Goal: Task Accomplishment & Management: Use online tool/utility

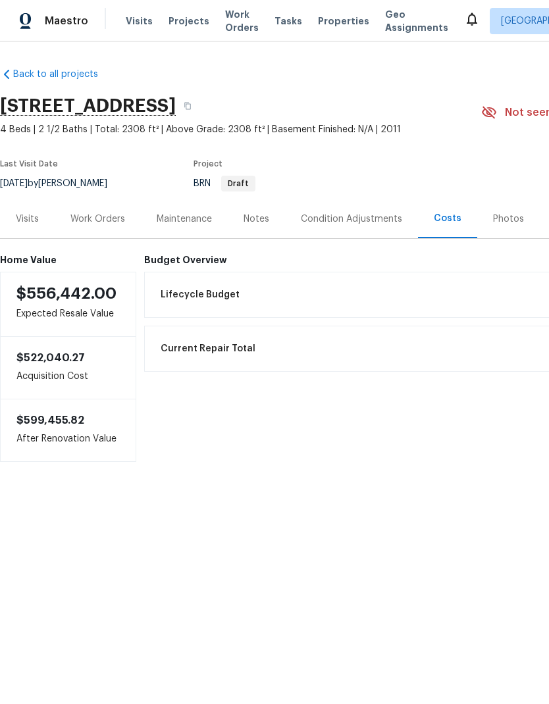
click at [117, 220] on div "Work Orders" at bounding box center [97, 219] width 55 height 13
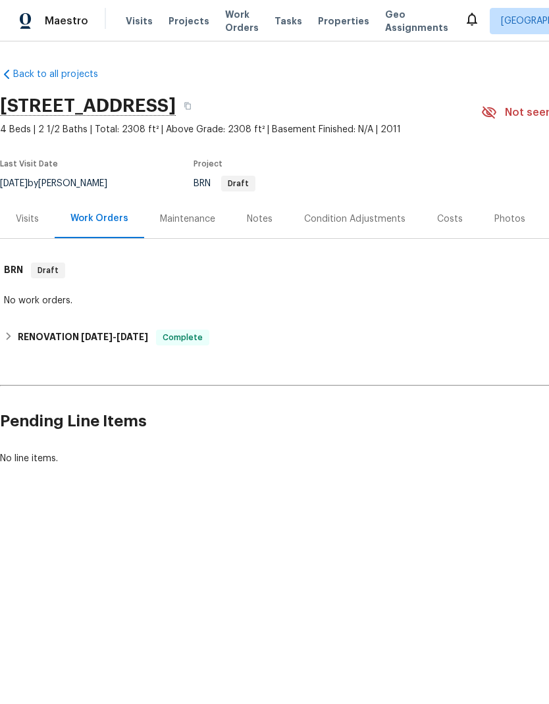
click at [273, 213] on div "Notes" at bounding box center [259, 218] width 57 height 39
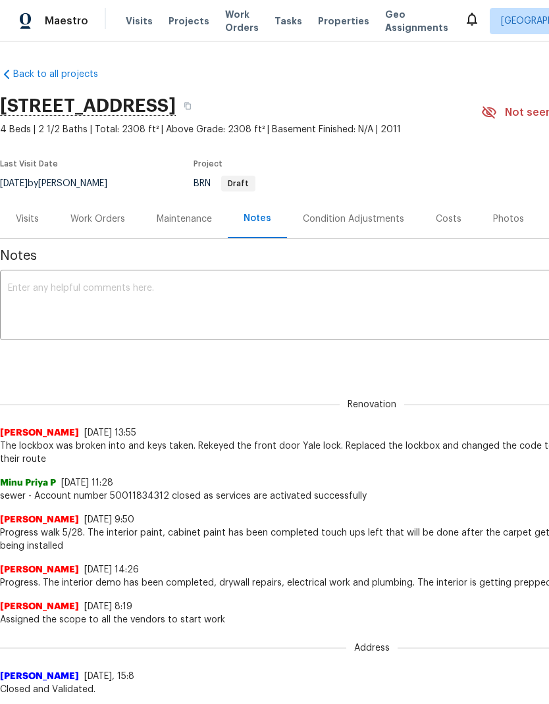
click at [49, 222] on div "Visits" at bounding box center [27, 218] width 55 height 39
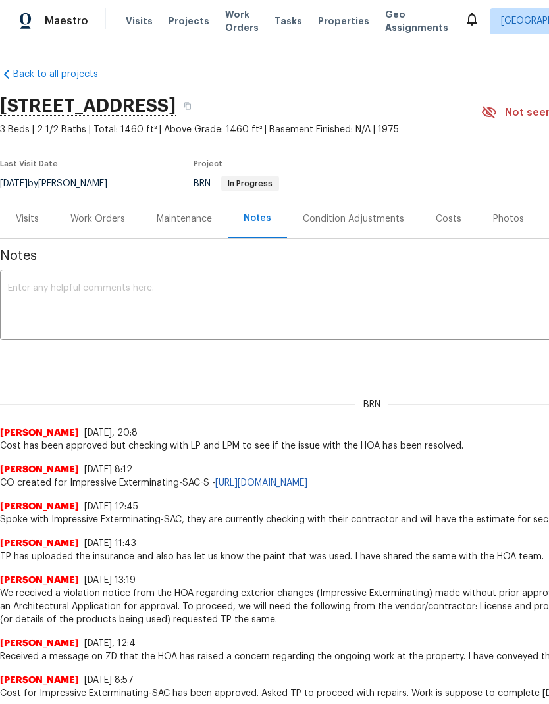
click at [113, 221] on div "Work Orders" at bounding box center [97, 219] width 55 height 13
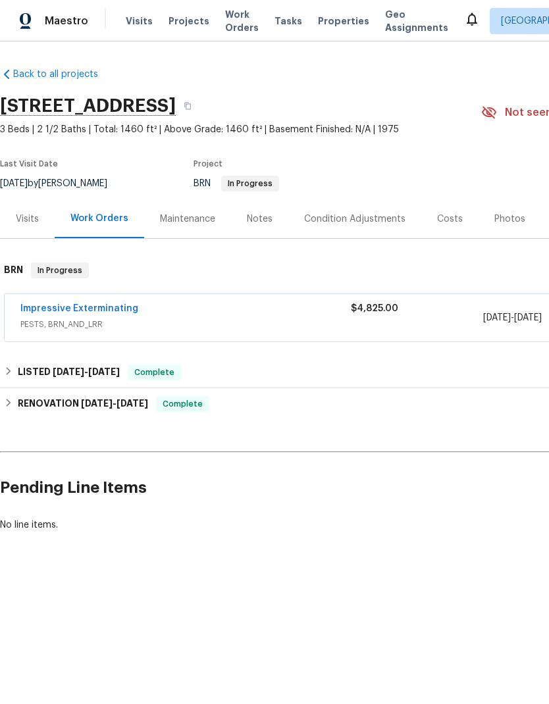
click at [257, 219] on div "Notes" at bounding box center [260, 219] width 26 height 13
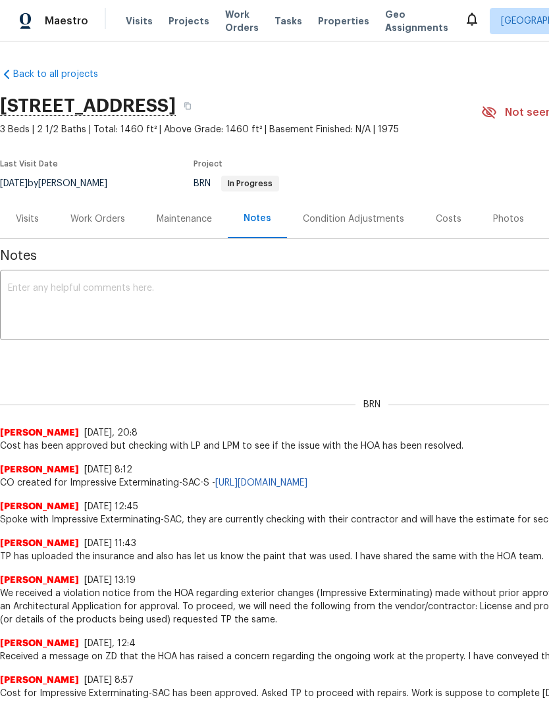
click at [452, 219] on div "Costs" at bounding box center [449, 219] width 26 height 13
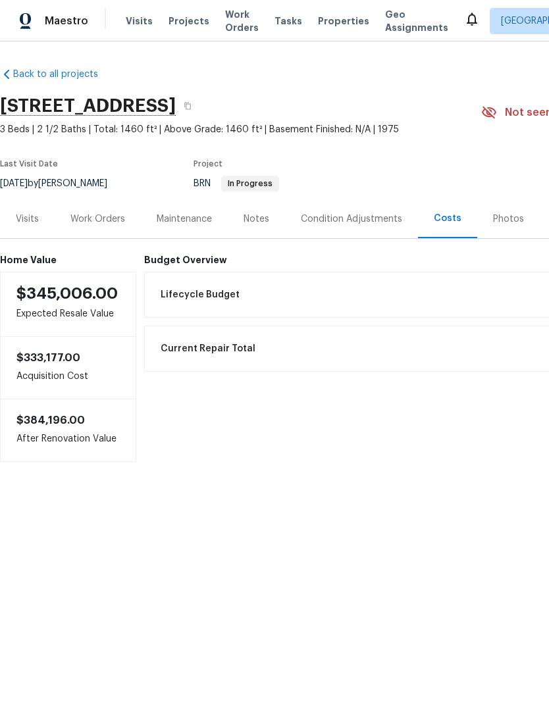
click at [106, 226] on div "Work Orders" at bounding box center [98, 218] width 86 height 39
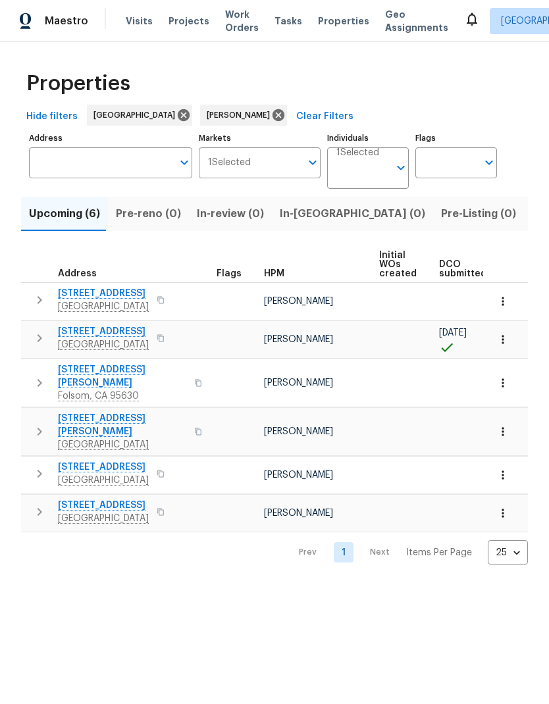
click at [532, 213] on span "Listed (10)" at bounding box center [559, 214] width 55 height 18
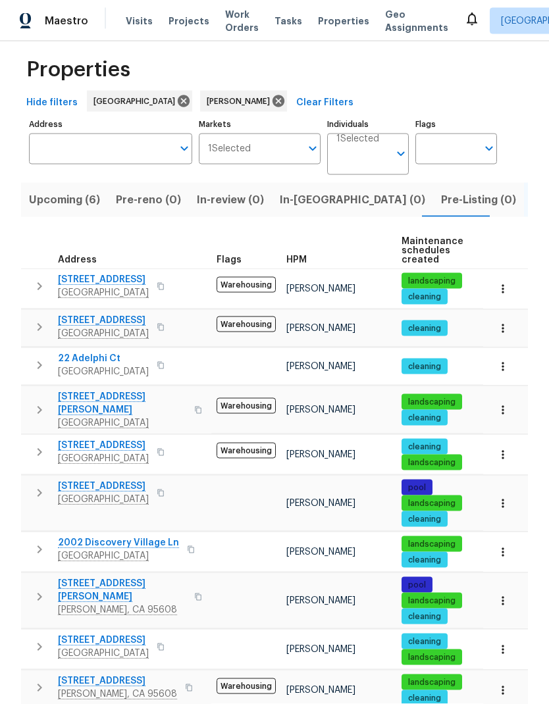
scroll to position [53, 0]
click at [187, 546] on icon "button" at bounding box center [191, 550] width 8 height 8
click at [188, 546] on icon "button" at bounding box center [191, 549] width 7 height 7
click at [186, 540] on button "button" at bounding box center [191, 549] width 16 height 18
click at [168, 318] on button "button" at bounding box center [161, 327] width 16 height 18
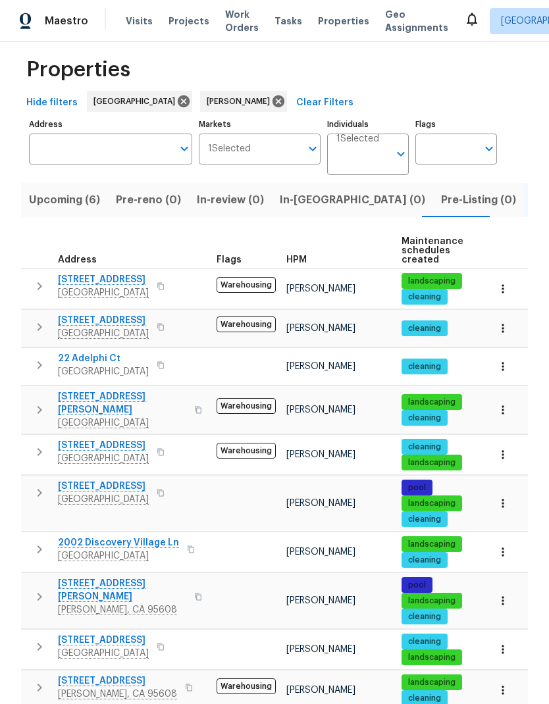
click at [165, 323] on icon "button" at bounding box center [161, 327] width 8 height 8
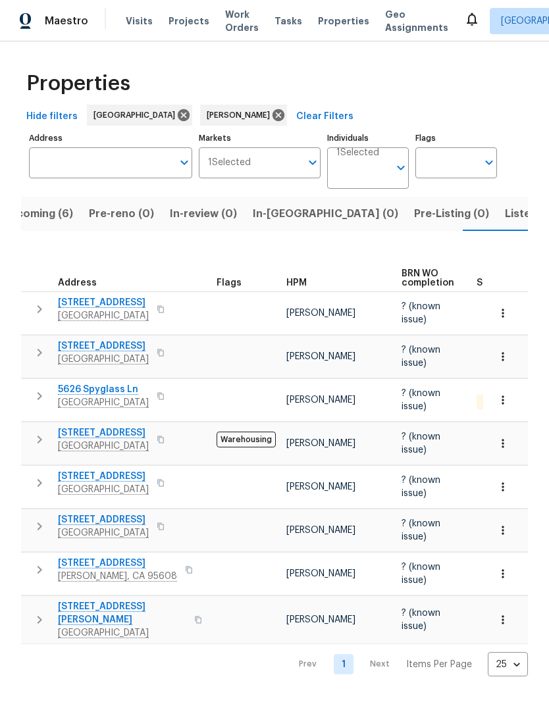
click at [38, 211] on span "Upcoming (6)" at bounding box center [37, 214] width 71 height 18
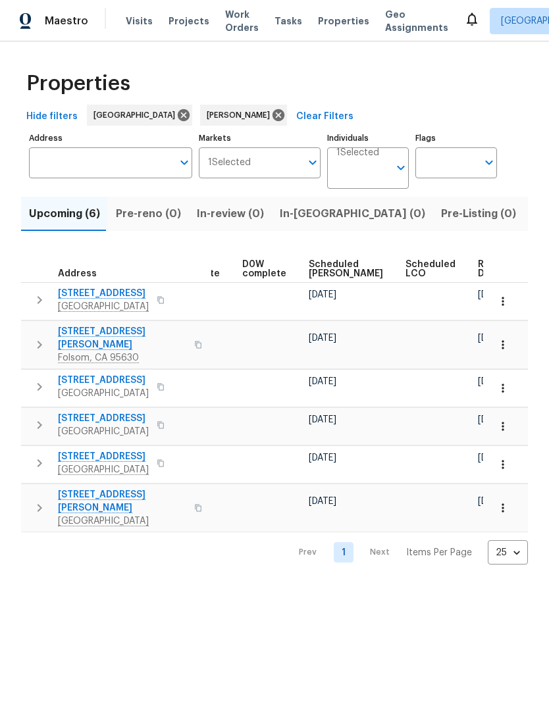
scroll to position [0, 331]
click at [480, 271] on span "Ready Date" at bounding box center [494, 269] width 29 height 18
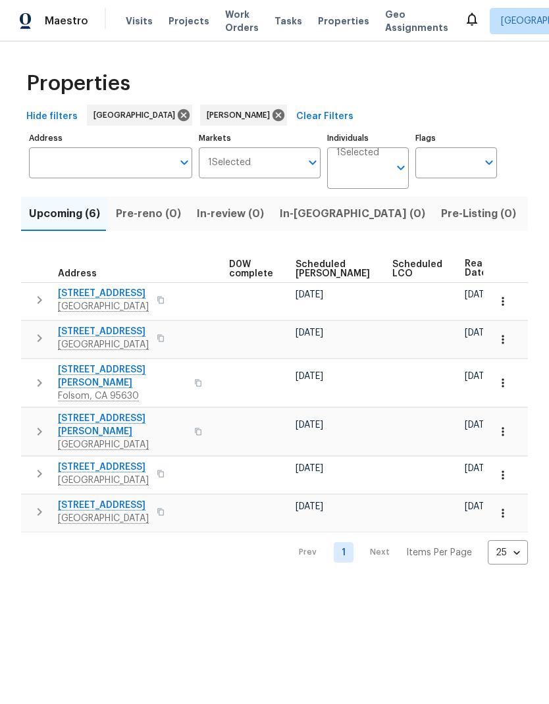
scroll to position [0, 346]
click at [532, 219] on span "Listed (10)" at bounding box center [559, 214] width 55 height 18
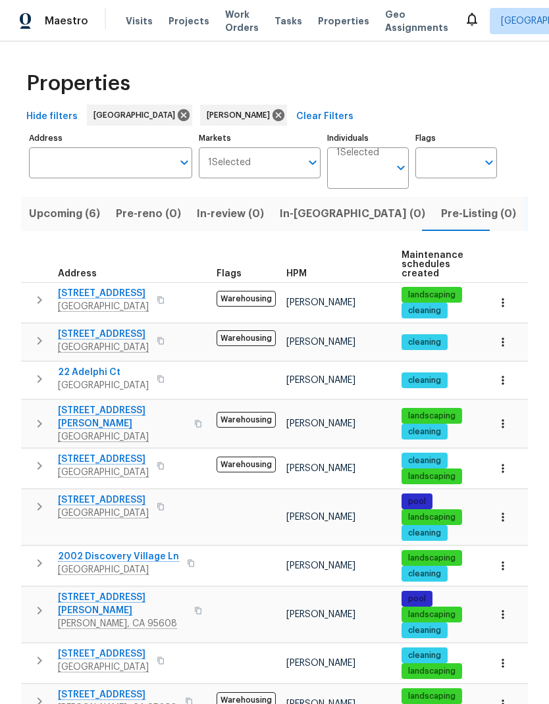
click at [168, 336] on button "button" at bounding box center [161, 341] width 16 height 18
click at [168, 346] on button "button" at bounding box center [161, 341] width 16 height 18
click at [165, 345] on icon "button" at bounding box center [161, 341] width 8 height 8
click at [168, 343] on button "button" at bounding box center [161, 341] width 16 height 18
click at [165, 338] on icon "button" at bounding box center [161, 341] width 8 height 8
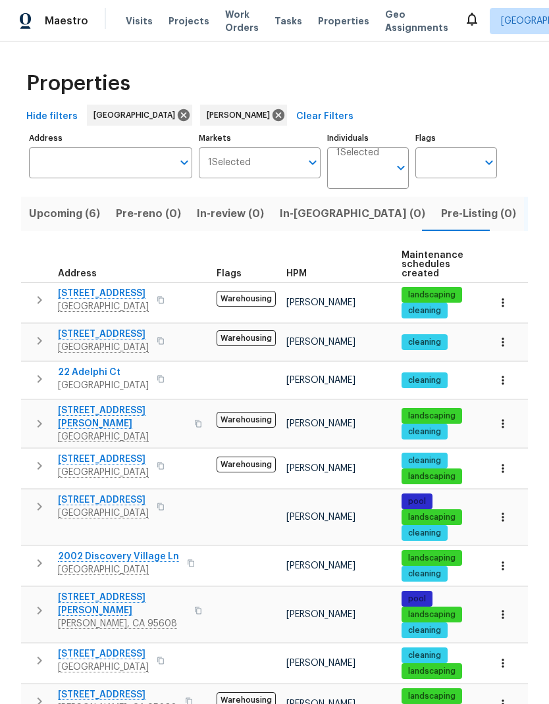
click at [168, 340] on button "button" at bounding box center [161, 341] width 16 height 18
click at [190, 559] on button "button" at bounding box center [191, 563] width 16 height 18
click at [189, 554] on button "button" at bounding box center [191, 563] width 16 height 18
click at [188, 554] on button "button" at bounding box center [191, 563] width 16 height 18
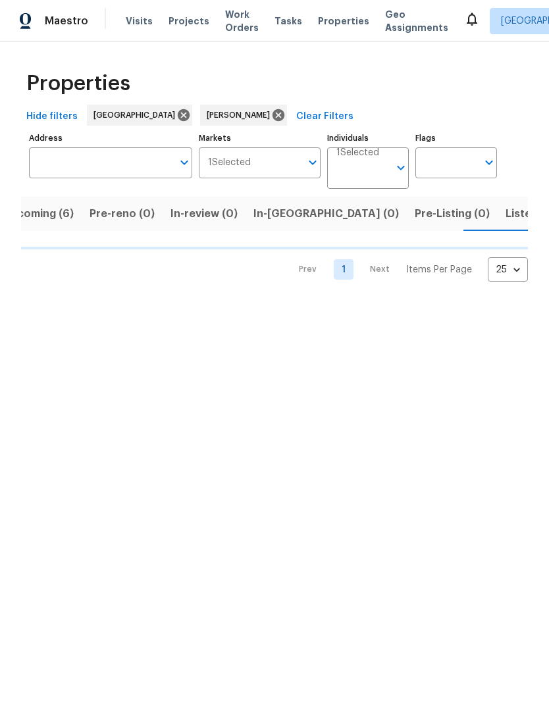
scroll to position [0, 27]
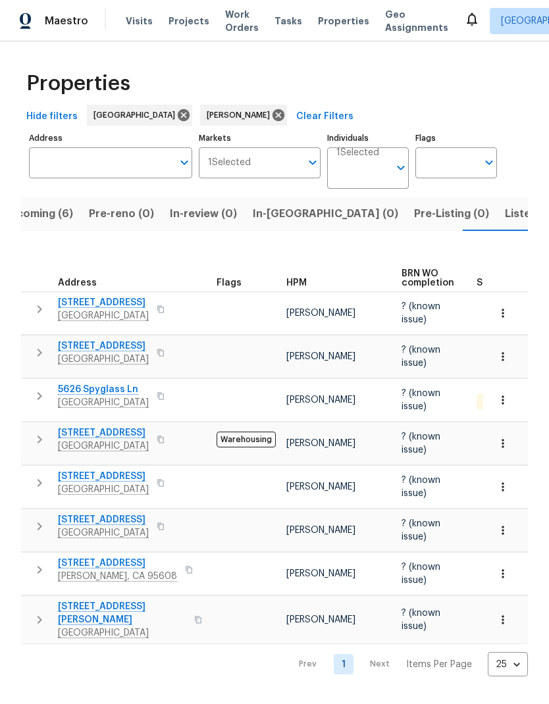
click at [505, 222] on span "Listed (10)" at bounding box center [532, 214] width 55 height 18
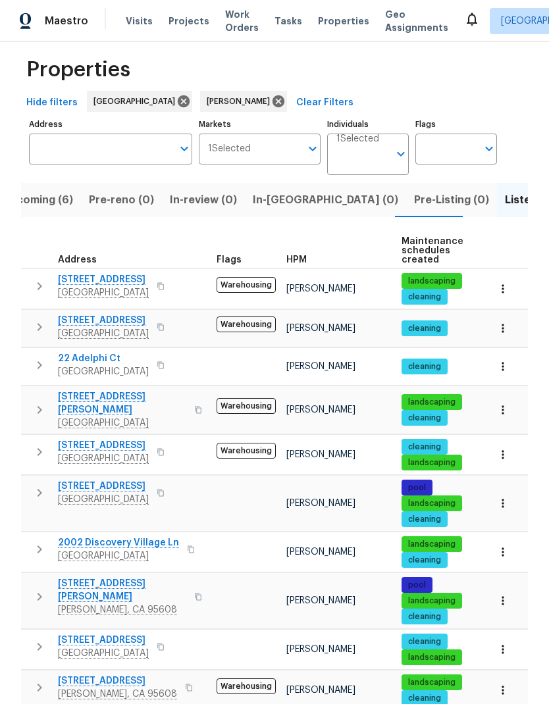
scroll to position [53, 0]
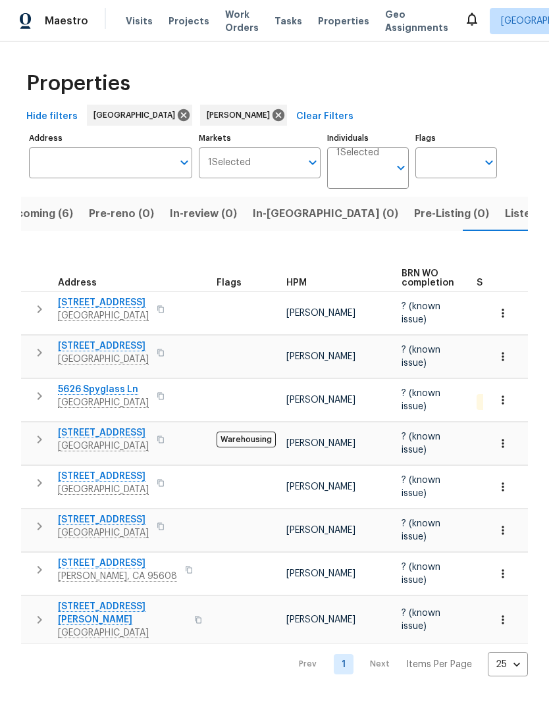
click at [505, 216] on span "Listed (10)" at bounding box center [532, 214] width 55 height 18
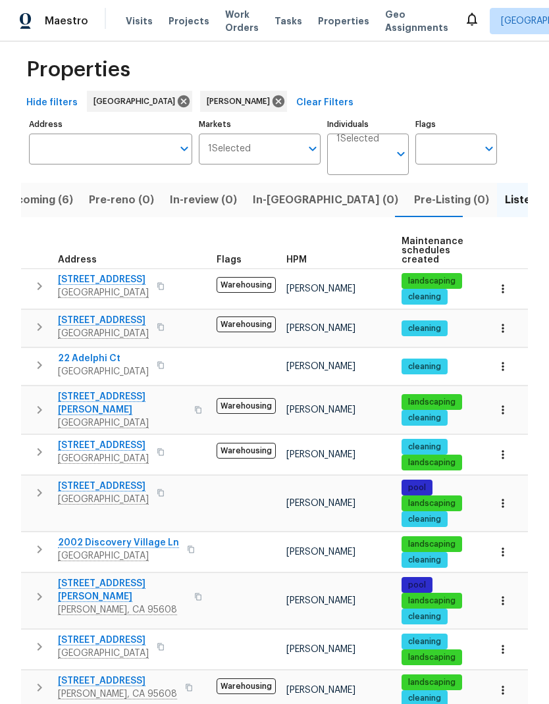
scroll to position [53, 0]
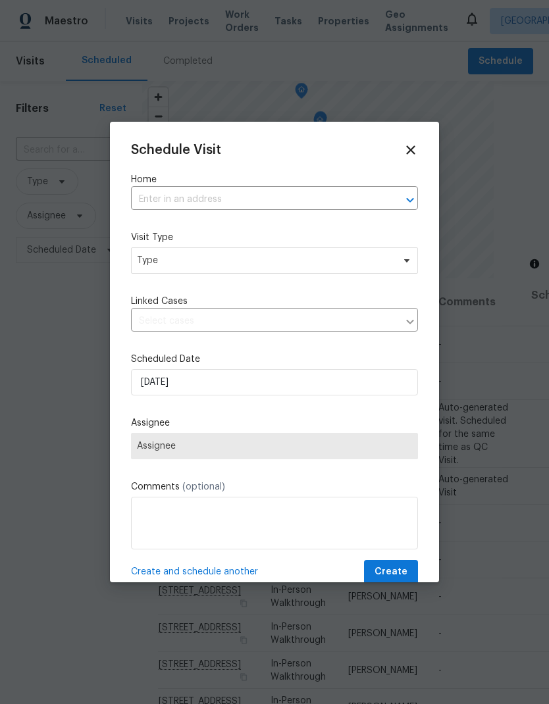
scroll to position [53, 0]
click at [250, 201] on input "text" at bounding box center [256, 200] width 250 height 20
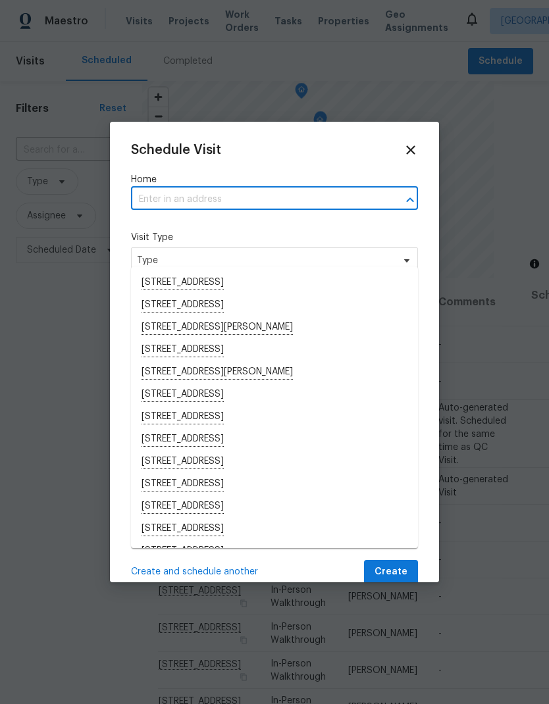
click at [186, 191] on input "text" at bounding box center [256, 200] width 250 height 20
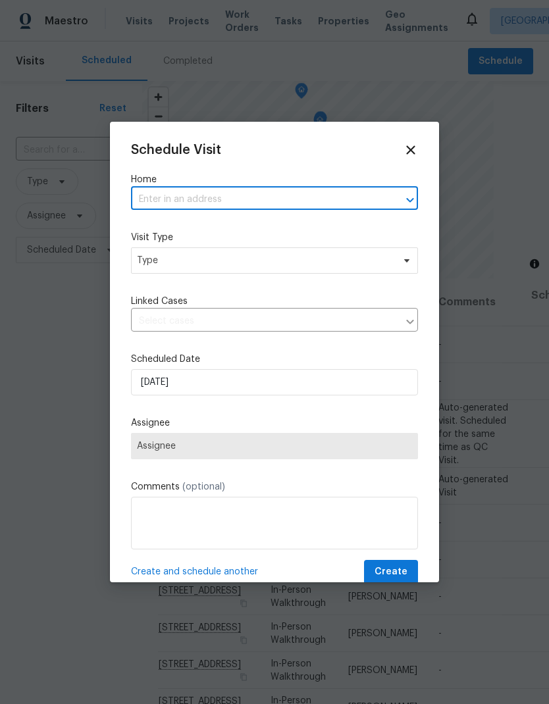
paste input "6230 Oak Valley Ln Citrus Heights CA 95621"
type input "6230 Oak Valley Ln Citrus Heights CA 95621"
click at [261, 272] on li "6230 Oak Valley Ln, Citrus Heights, CA 95621" at bounding box center [274, 283] width 287 height 22
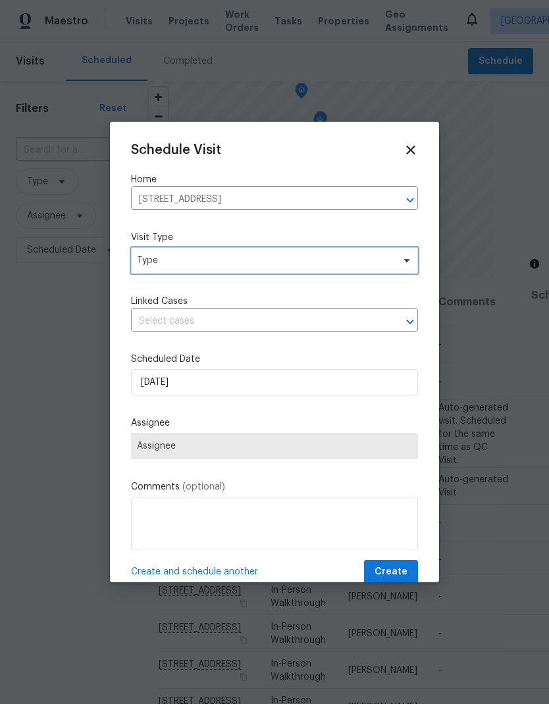
click at [262, 265] on span "Type" at bounding box center [265, 260] width 256 height 13
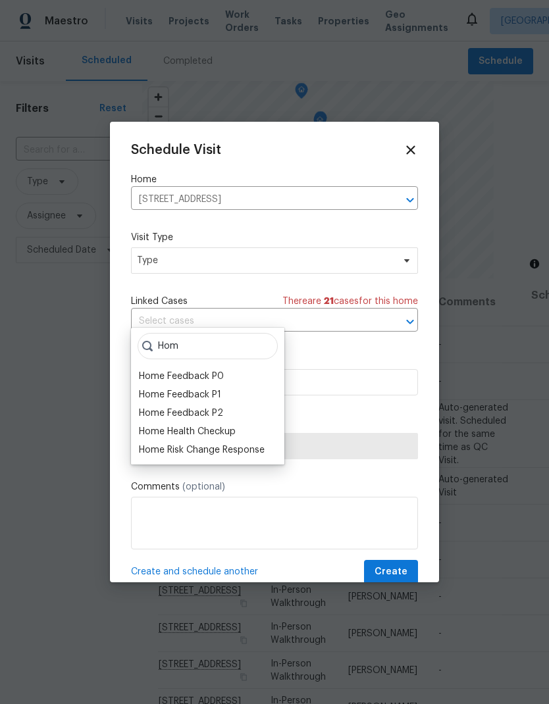
type input "Hom"
click at [233, 425] on div "Home Health Checkup" at bounding box center [187, 431] width 97 height 13
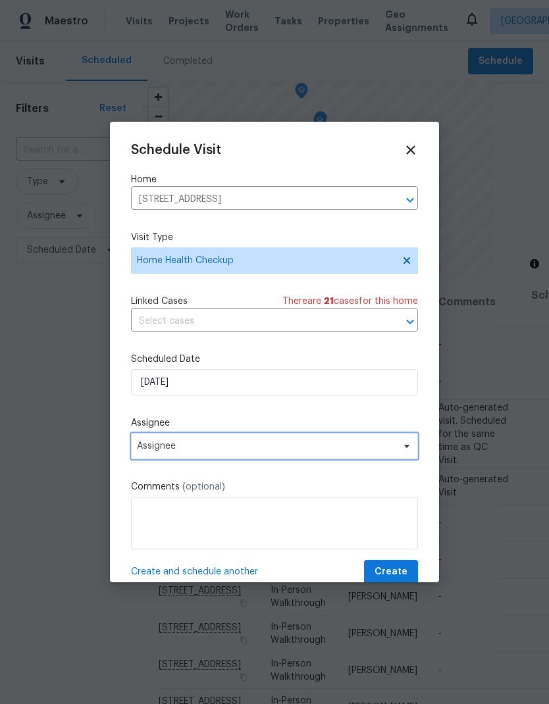
click at [253, 446] on span "Assignee" at bounding box center [266, 446] width 258 height 11
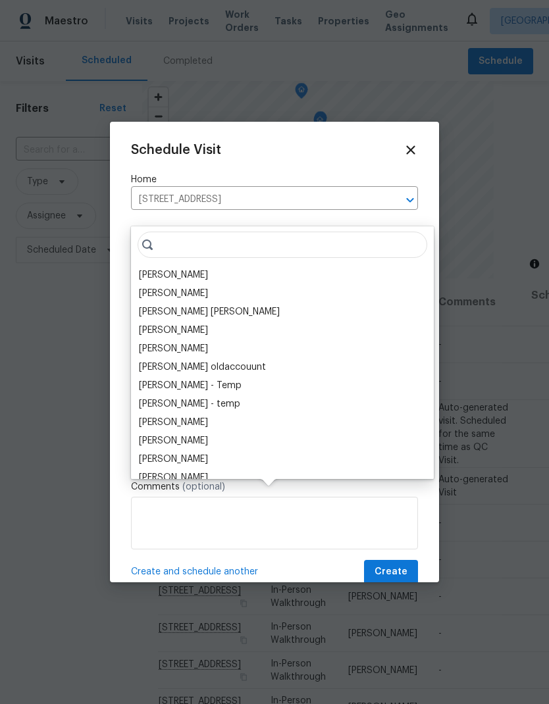
click at [191, 269] on div "[PERSON_NAME]" at bounding box center [173, 275] width 69 height 13
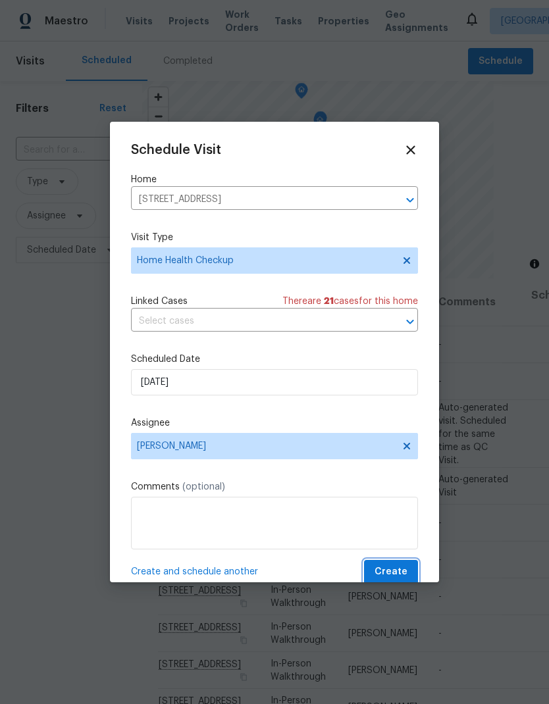
click at [399, 571] on span "Create" at bounding box center [390, 572] width 33 height 16
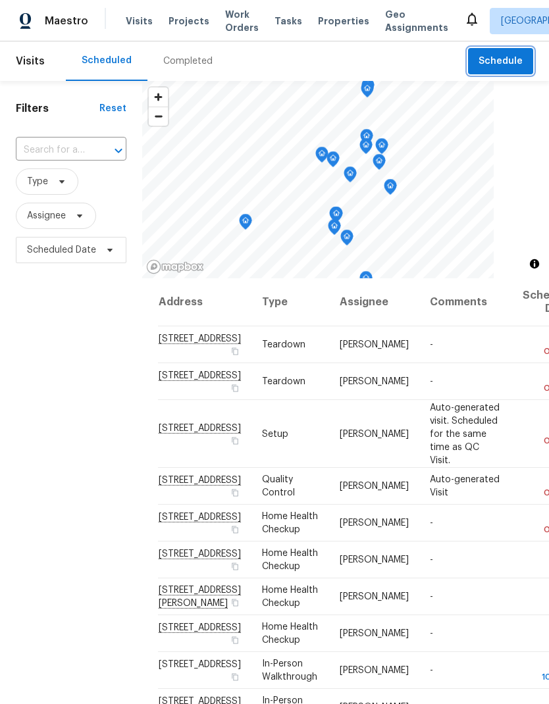
click at [507, 63] on span "Schedule" at bounding box center [500, 61] width 44 height 16
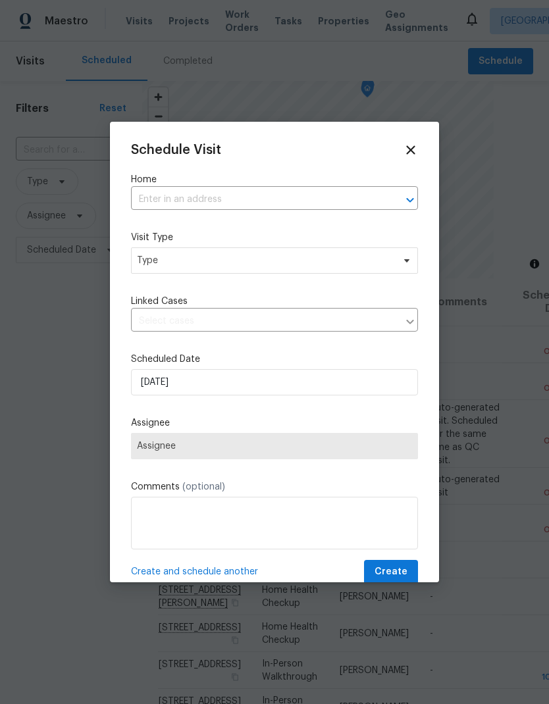
click at [236, 193] on input "text" at bounding box center [256, 200] width 250 height 20
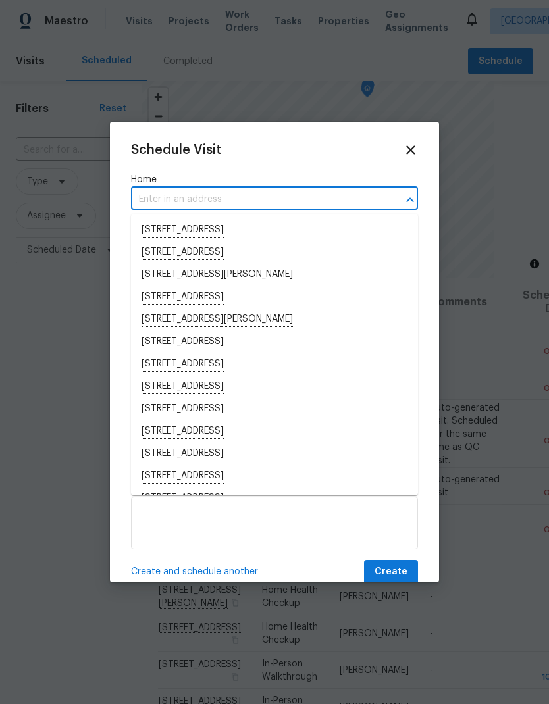
click at [201, 201] on input "text" at bounding box center [256, 200] width 250 height 20
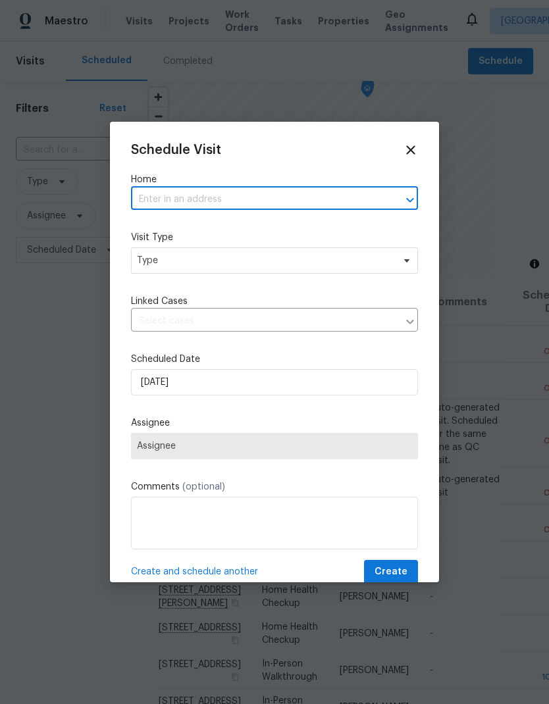
paste input "2002 Discovery Village Ln Gold River CA 95670"
type input "2002 Discovery Village Ln Gold River CA 95670"
click at [259, 225] on li "2002 Discovery Village Ln, Gold River, CA 95670" at bounding box center [274, 230] width 287 height 22
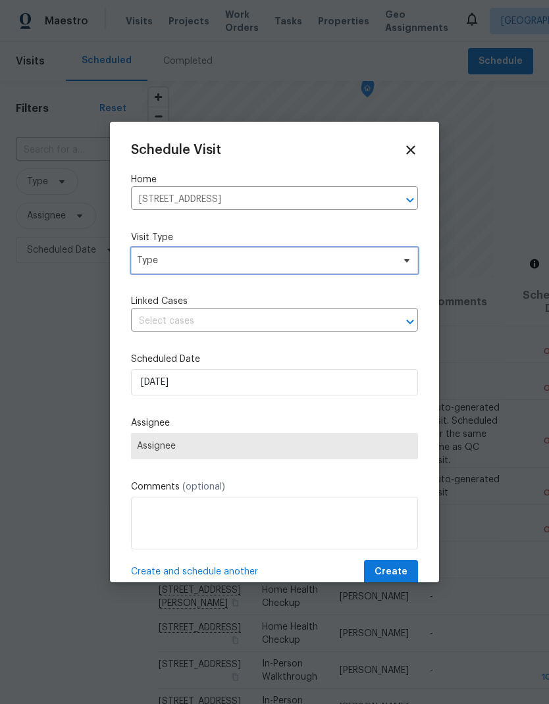
click at [260, 253] on span "Type" at bounding box center [274, 260] width 287 height 26
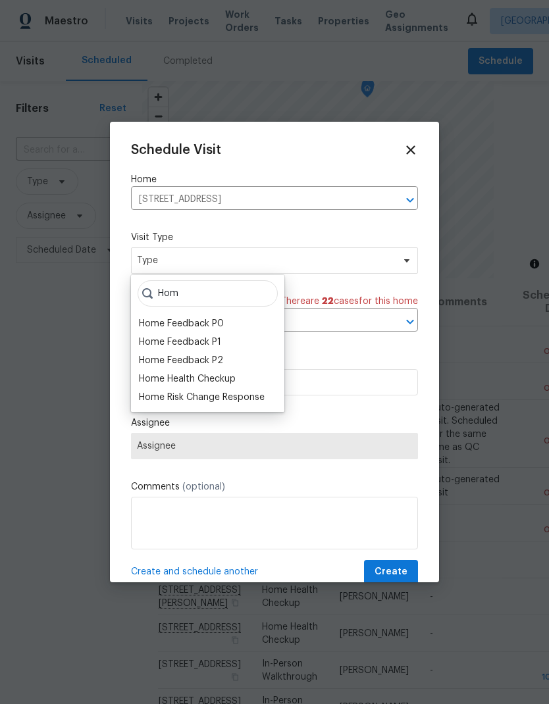
type input "Hom"
click at [226, 380] on div "Home Health Checkup" at bounding box center [187, 379] width 97 height 13
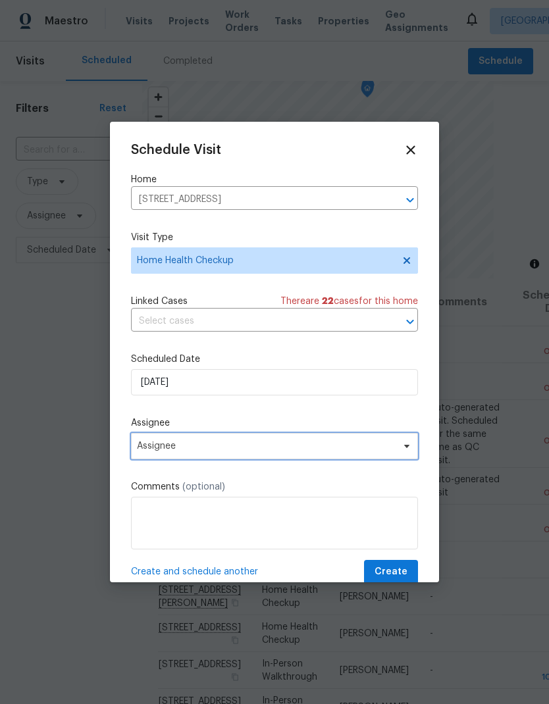
click at [259, 445] on span "Assignee" at bounding box center [266, 446] width 258 height 11
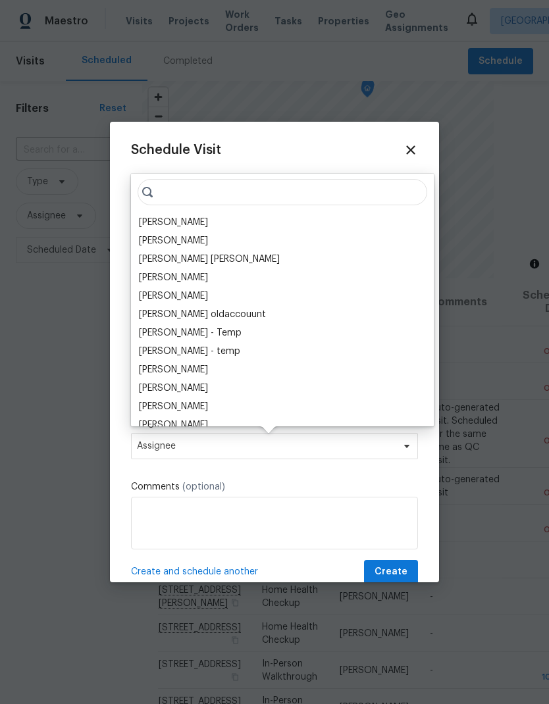
click at [185, 223] on div "[PERSON_NAME]" at bounding box center [173, 222] width 69 height 13
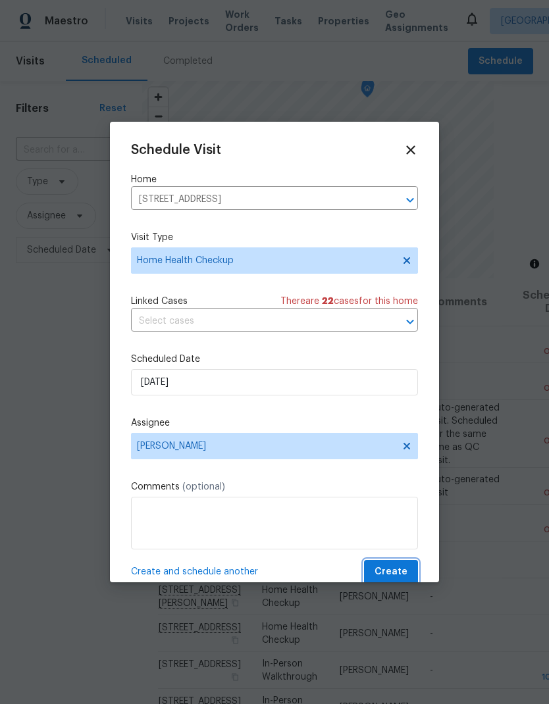
click at [409, 565] on button "Create" at bounding box center [391, 572] width 54 height 24
